Goal: Information Seeking & Learning: Learn about a topic

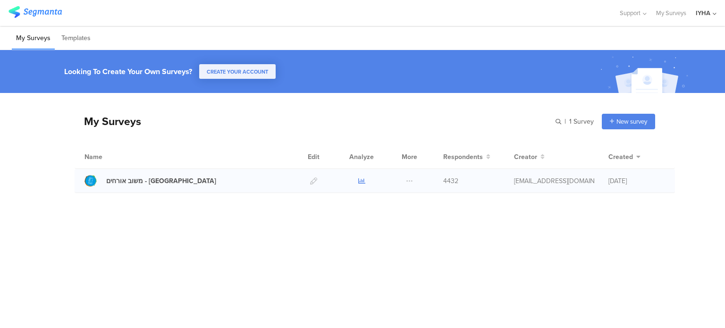
click at [361, 179] on icon at bounding box center [361, 180] width 7 height 7
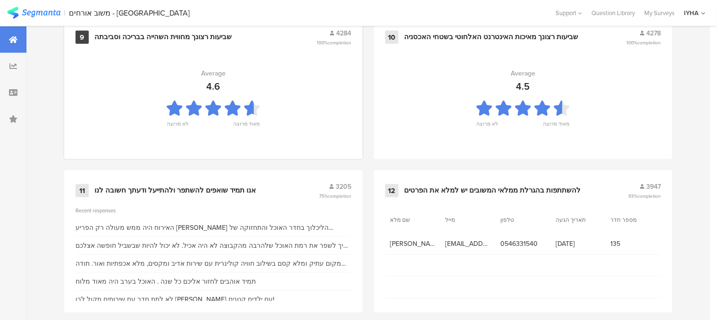
scroll to position [1061, 0]
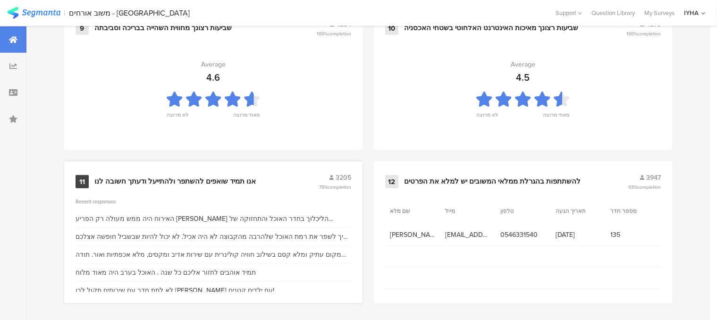
click at [198, 177] on div "אנו תמיד שואפים להשתפר ולהתייעל ודעתך חשובה לנו" at bounding box center [174, 181] width 161 height 9
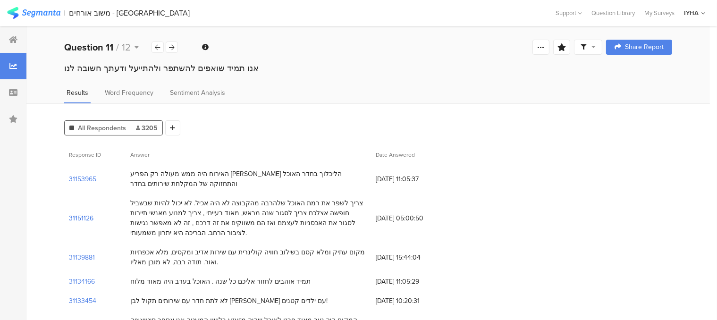
click at [88, 218] on section "31151126" at bounding box center [81, 218] width 25 height 10
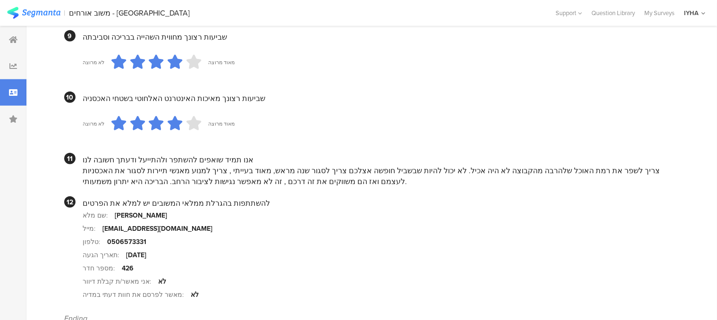
scroll to position [944, 0]
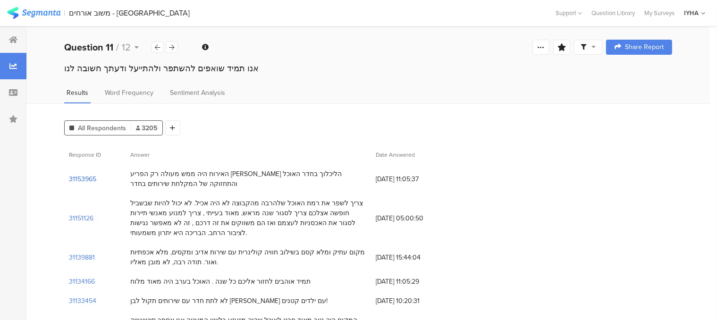
click at [89, 177] on section "31153965" at bounding box center [82, 179] width 27 height 10
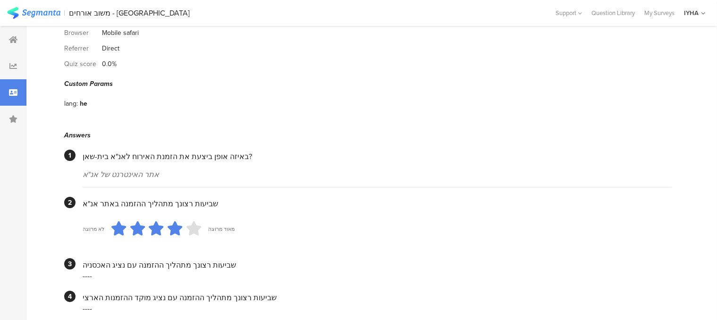
scroll to position [47, 0]
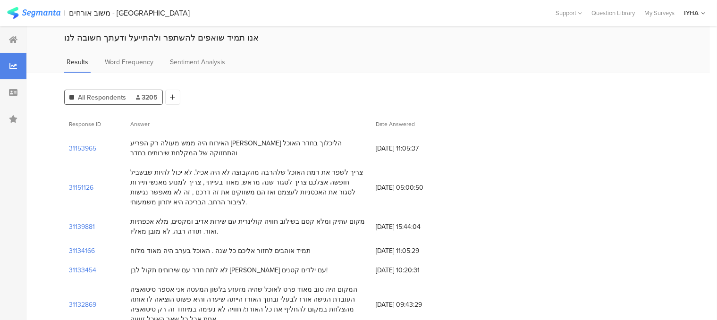
scroll to position [47, 0]
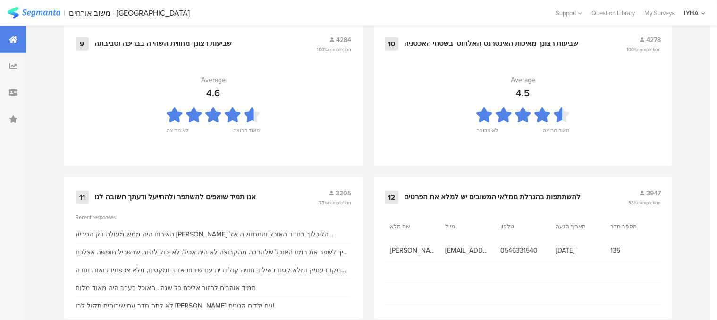
scroll to position [1061, 0]
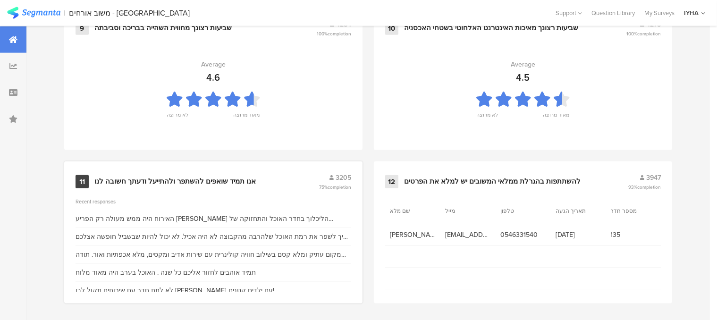
click at [221, 178] on div "אנו תמיד שואפים להשתפר ולהתייעל ודעתך חשובה לנו" at bounding box center [174, 181] width 161 height 9
